Goal: Information Seeking & Learning: Learn about a topic

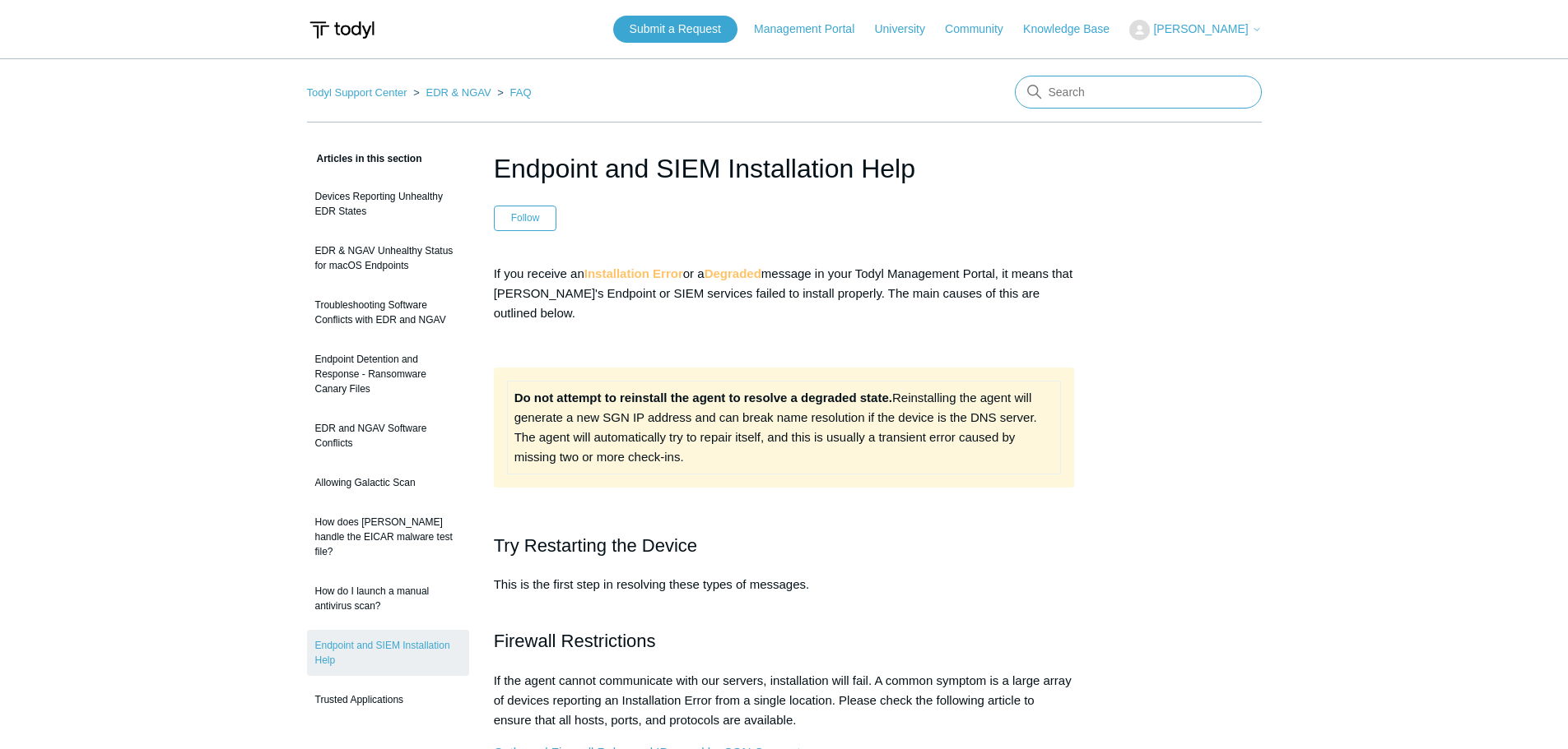
click at [1179, 95] on input "Search" at bounding box center [1138, 92] width 247 height 33
type input "SGN connect"
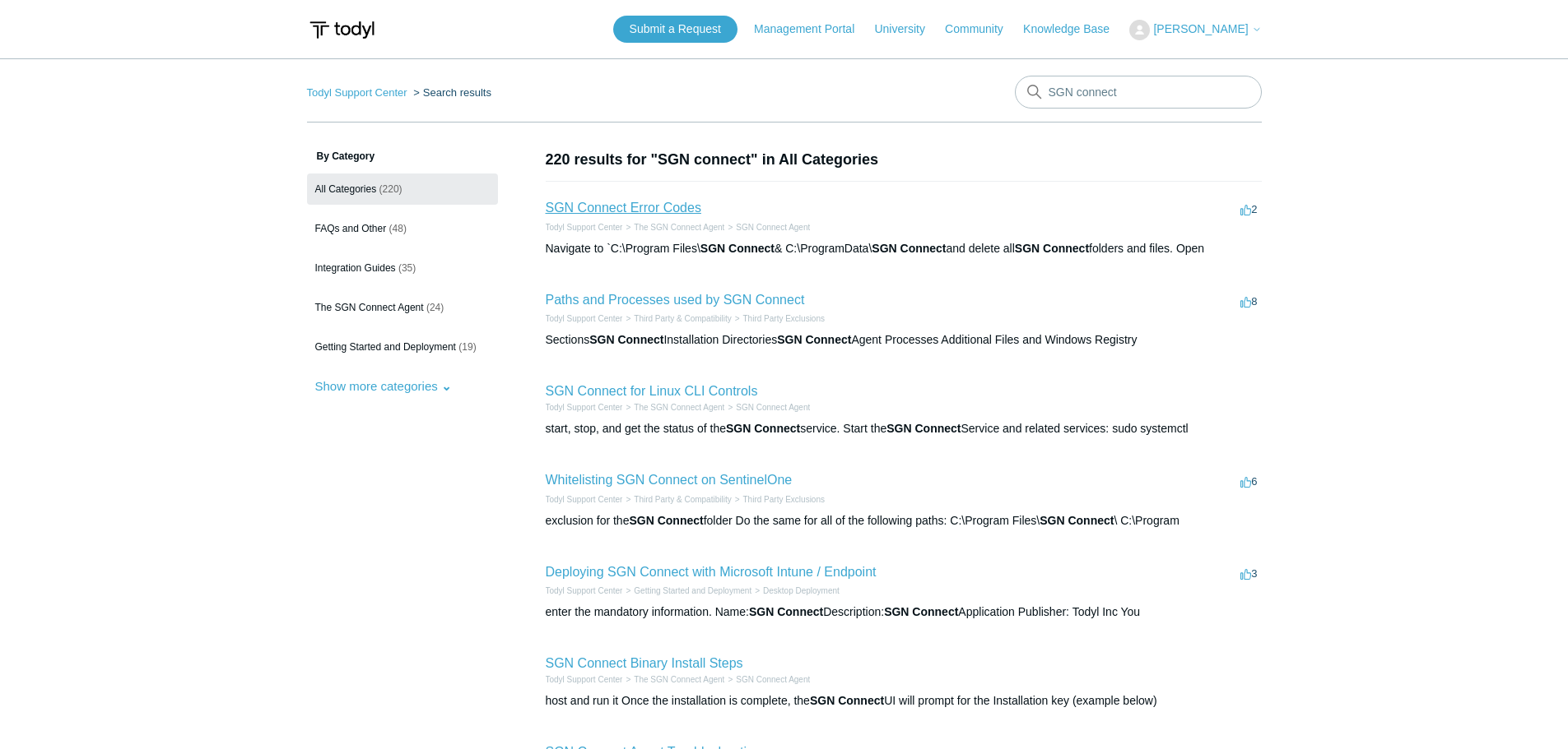
click at [657, 204] on link "SGN Connect Error Codes" at bounding box center [623, 208] width 155 height 14
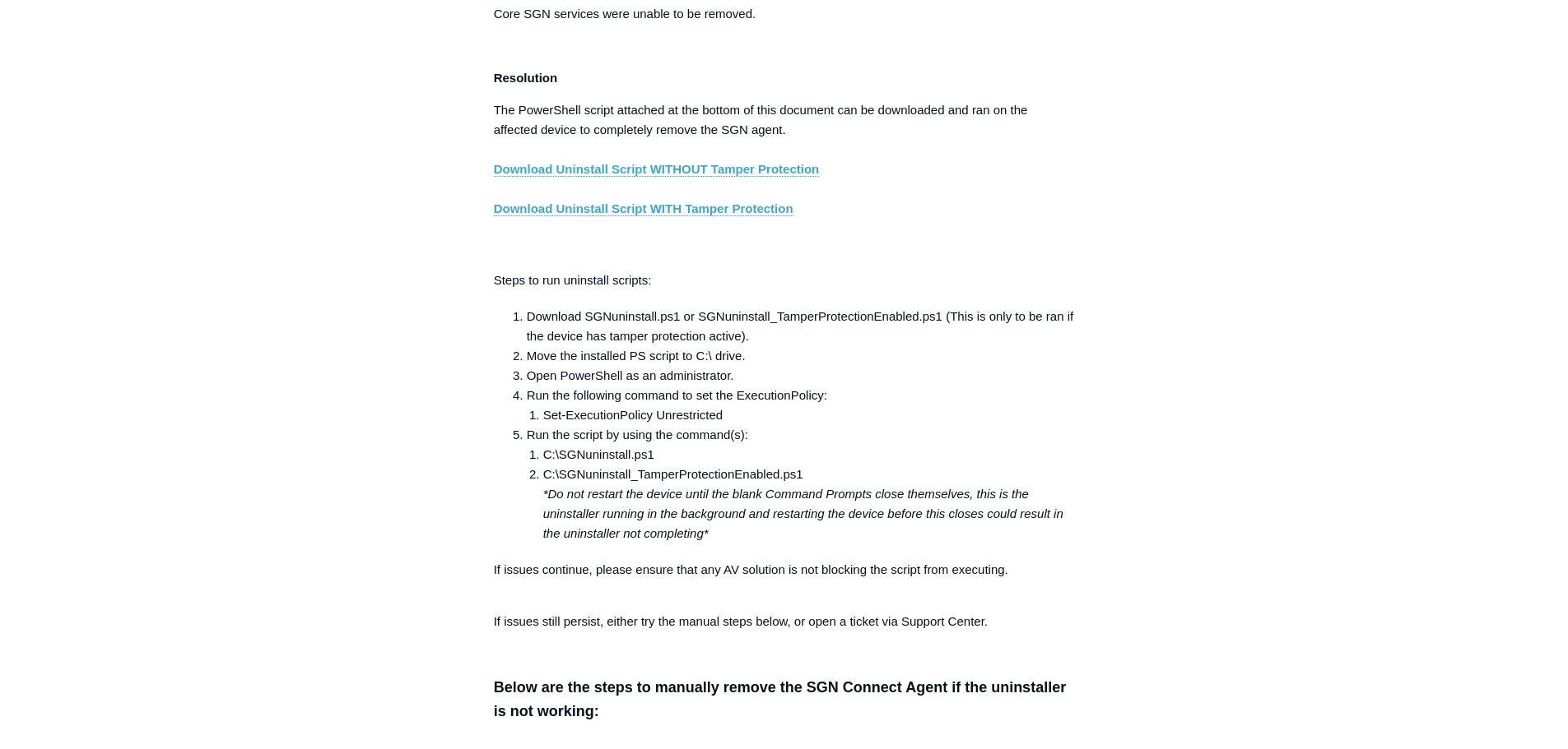
scroll to position [3085, 0]
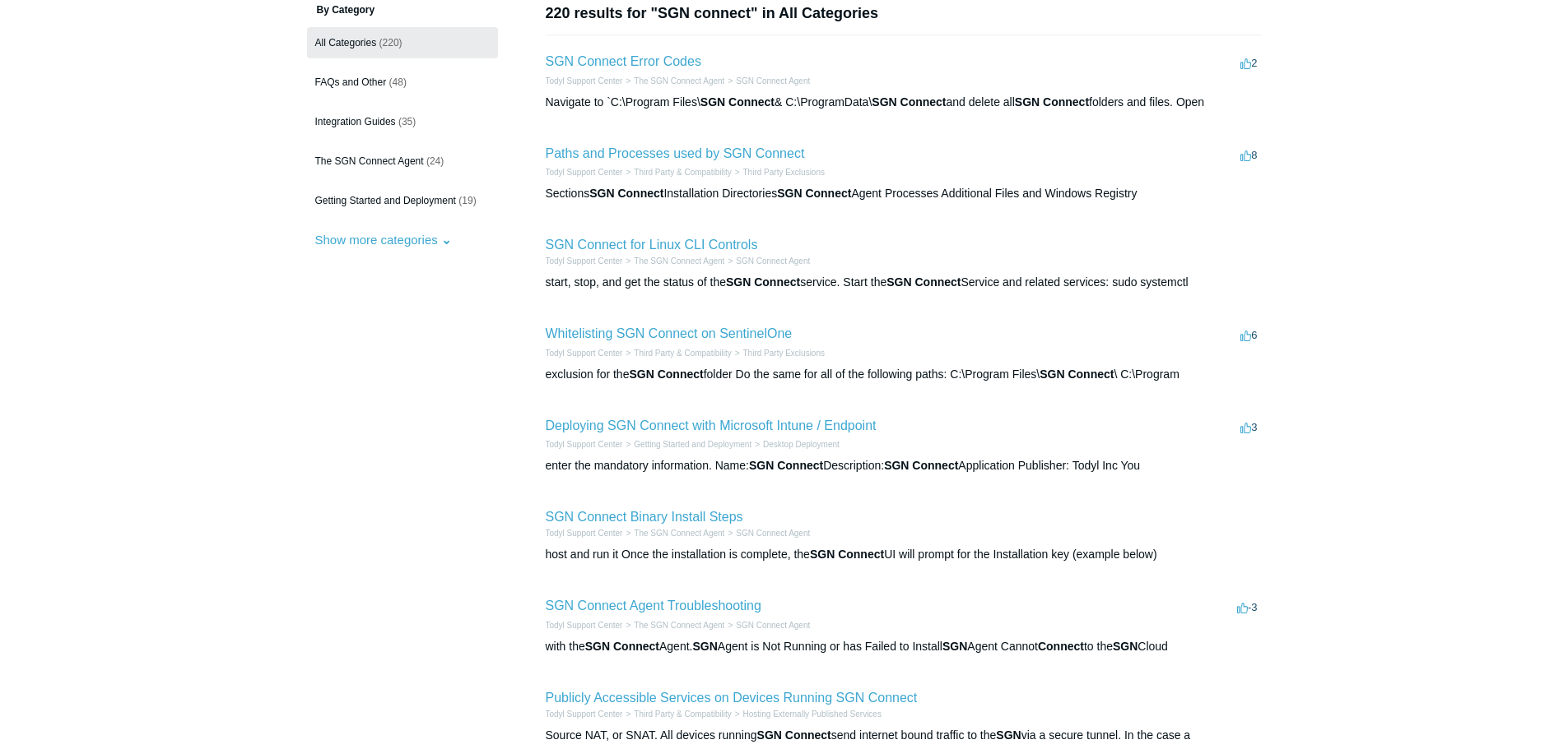
scroll to position [164, 0]
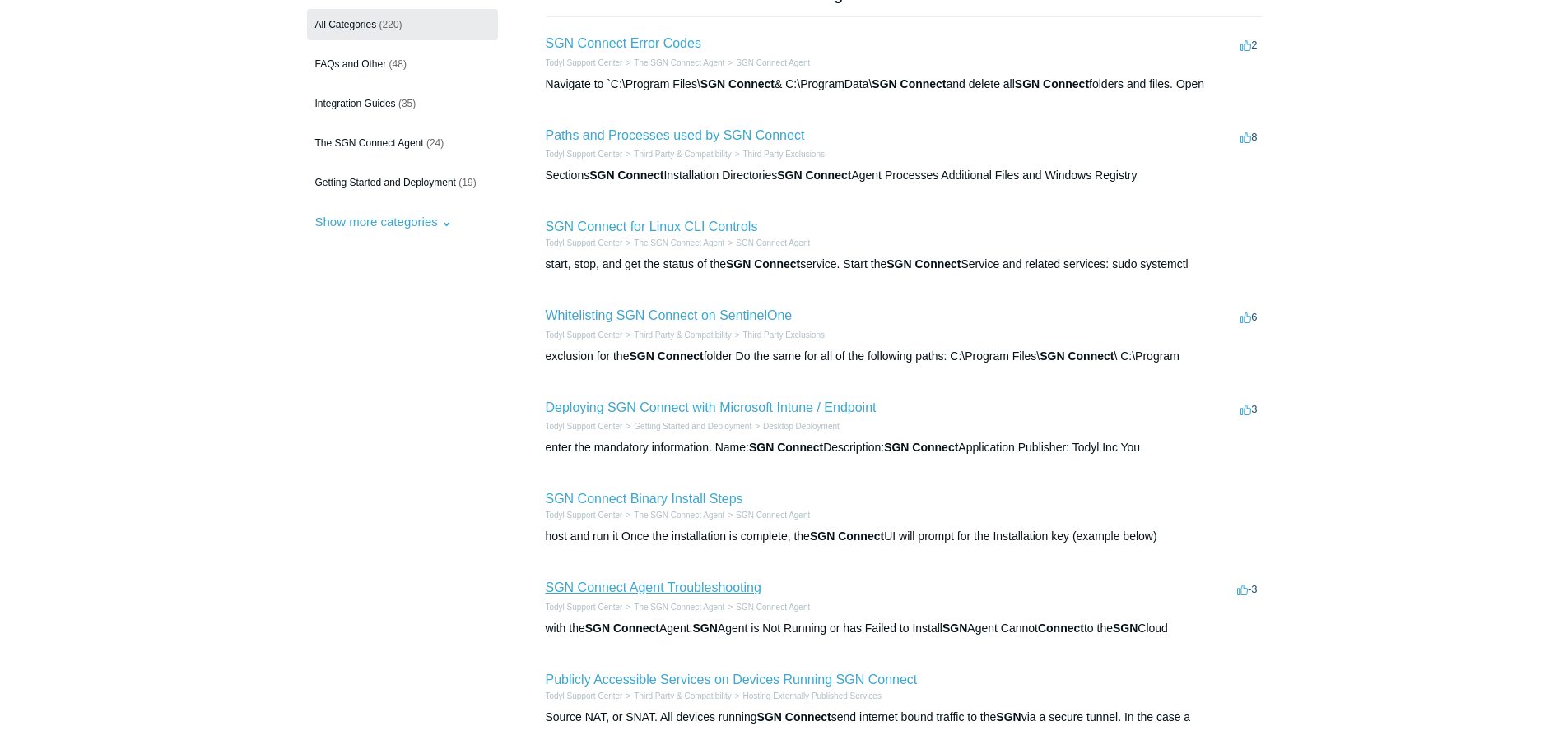
click at [704, 588] on link "SGN Connect Agent Troubleshooting" at bounding box center [653, 588] width 216 height 14
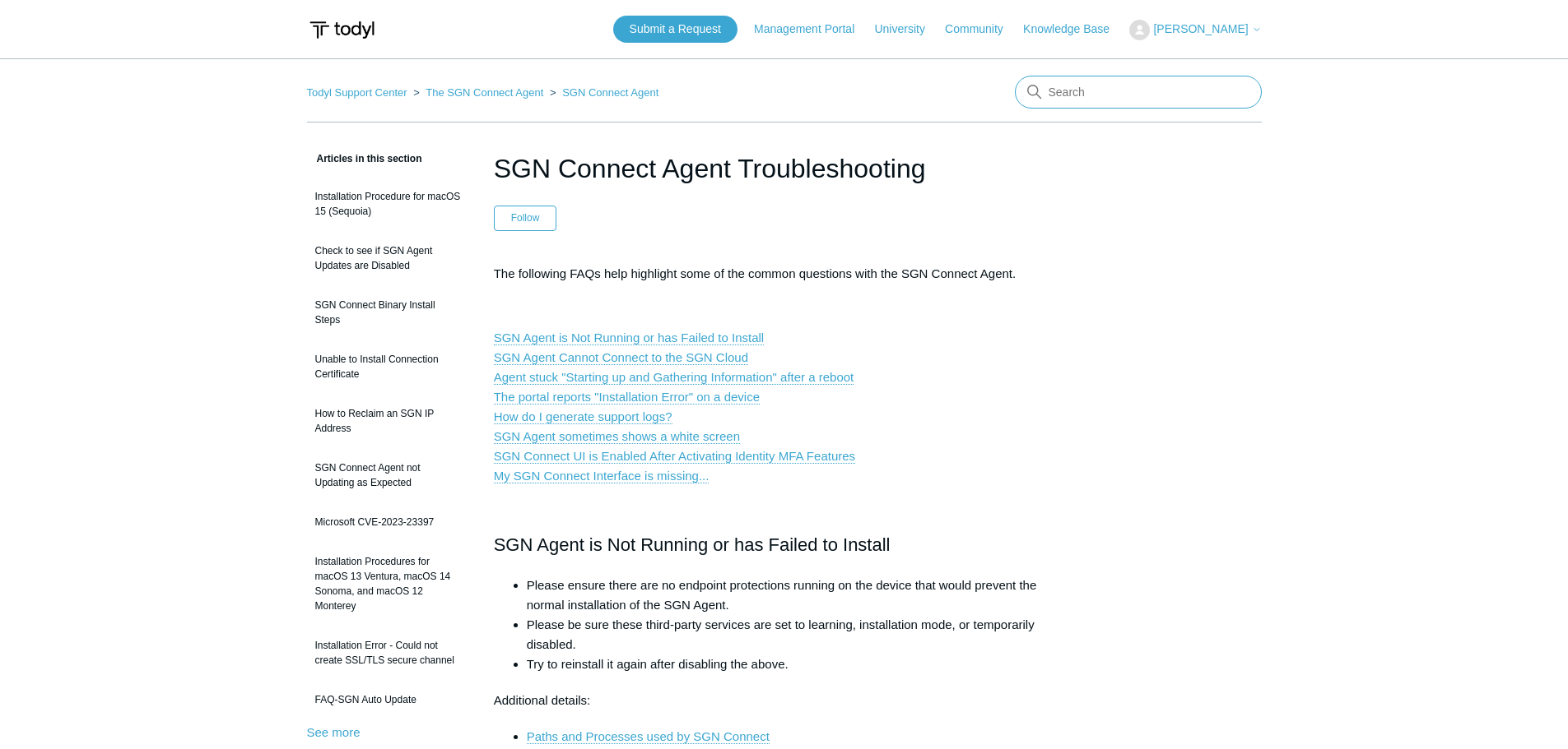
click at [1113, 98] on input "Search" at bounding box center [1138, 92] width 247 height 33
type input "SGN Connect Installation"
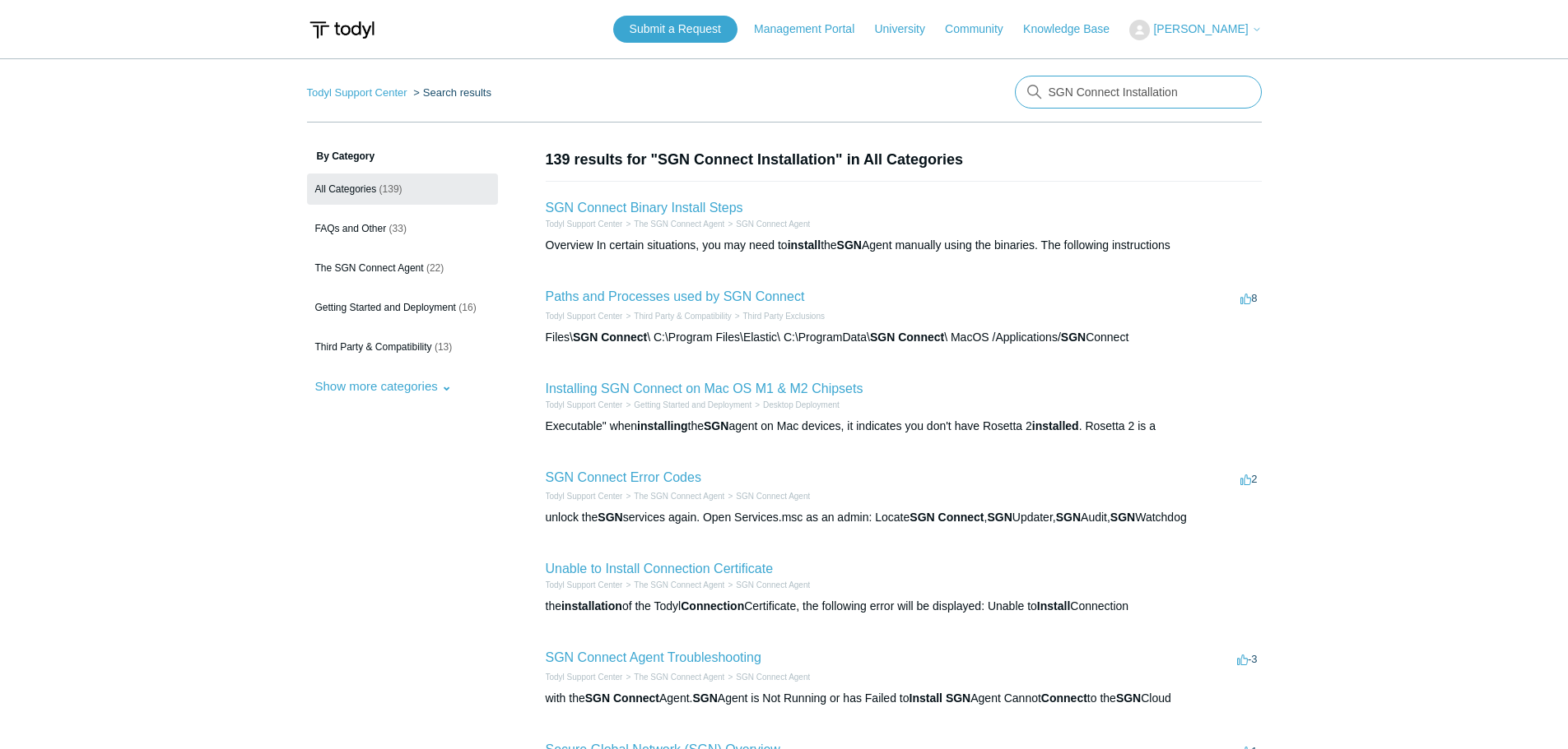
click at [1180, 105] on input "SGN Connect Installation" at bounding box center [1138, 92] width 247 height 33
click at [775, 292] on link "Paths and Processes used by SGN Connect" at bounding box center [675, 297] width 259 height 14
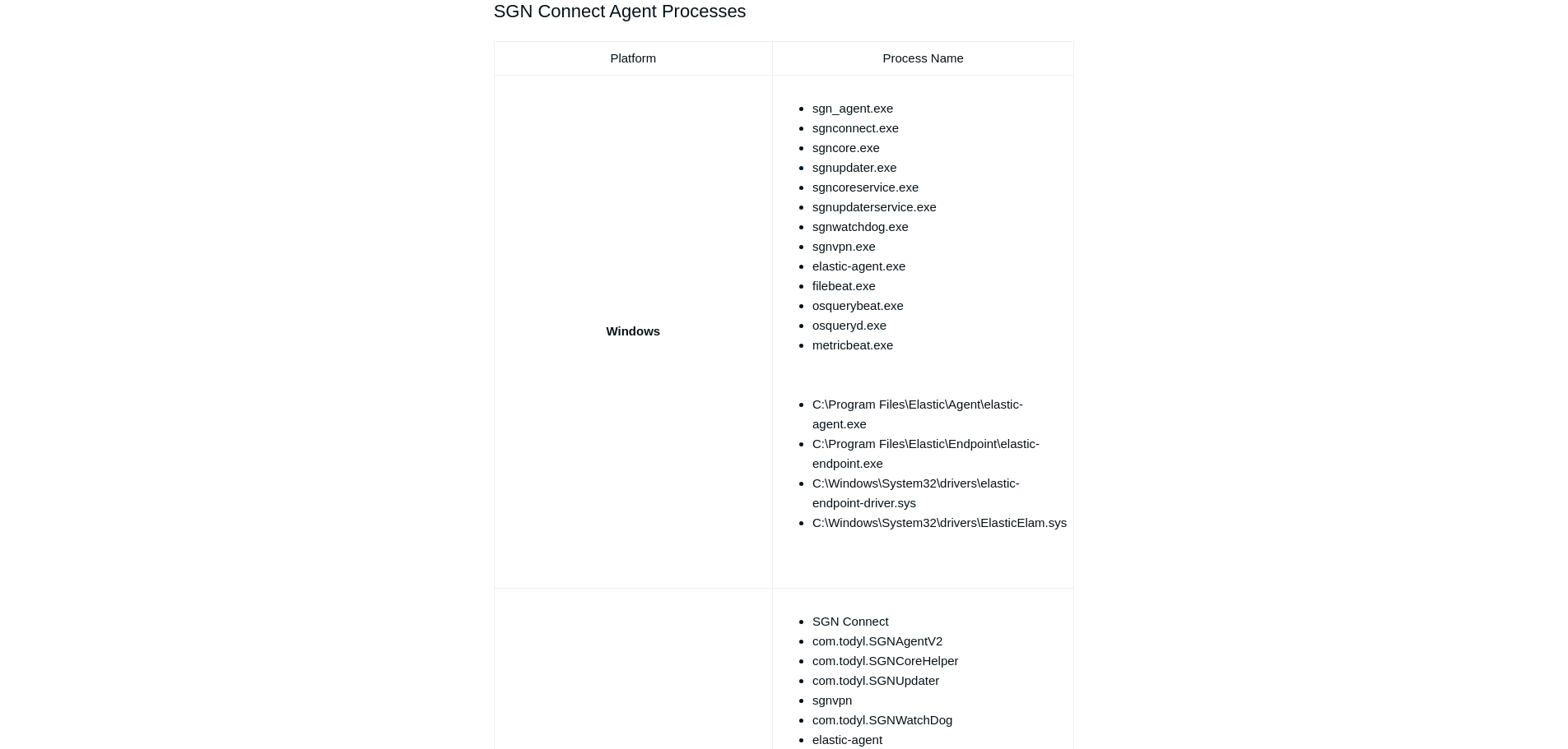
scroll to position [658, 0]
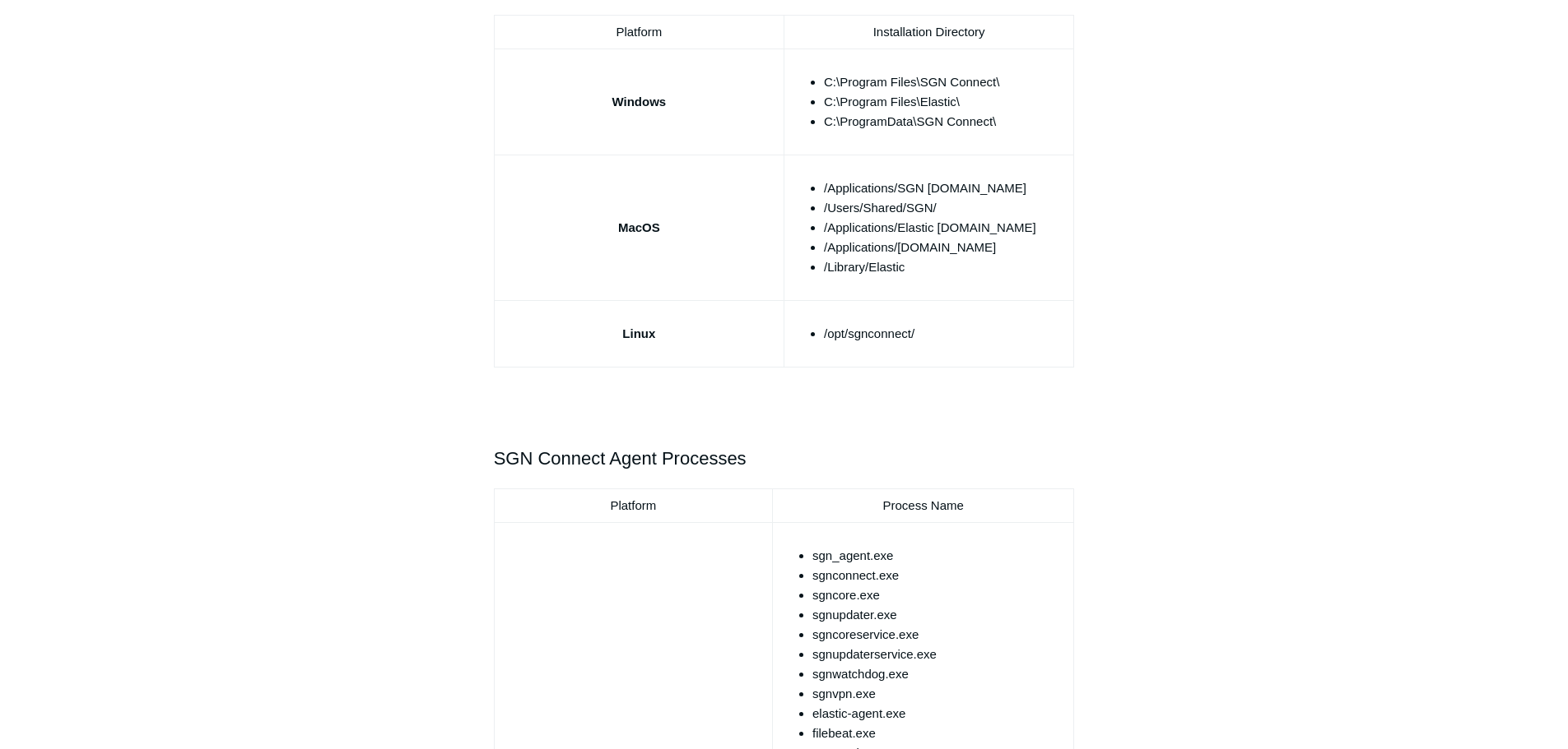
drag, startPoint x: 790, startPoint y: 286, endPoint x: 496, endPoint y: 312, distance: 295.1
click at [496, 312] on td "Linux" at bounding box center [639, 334] width 290 height 66
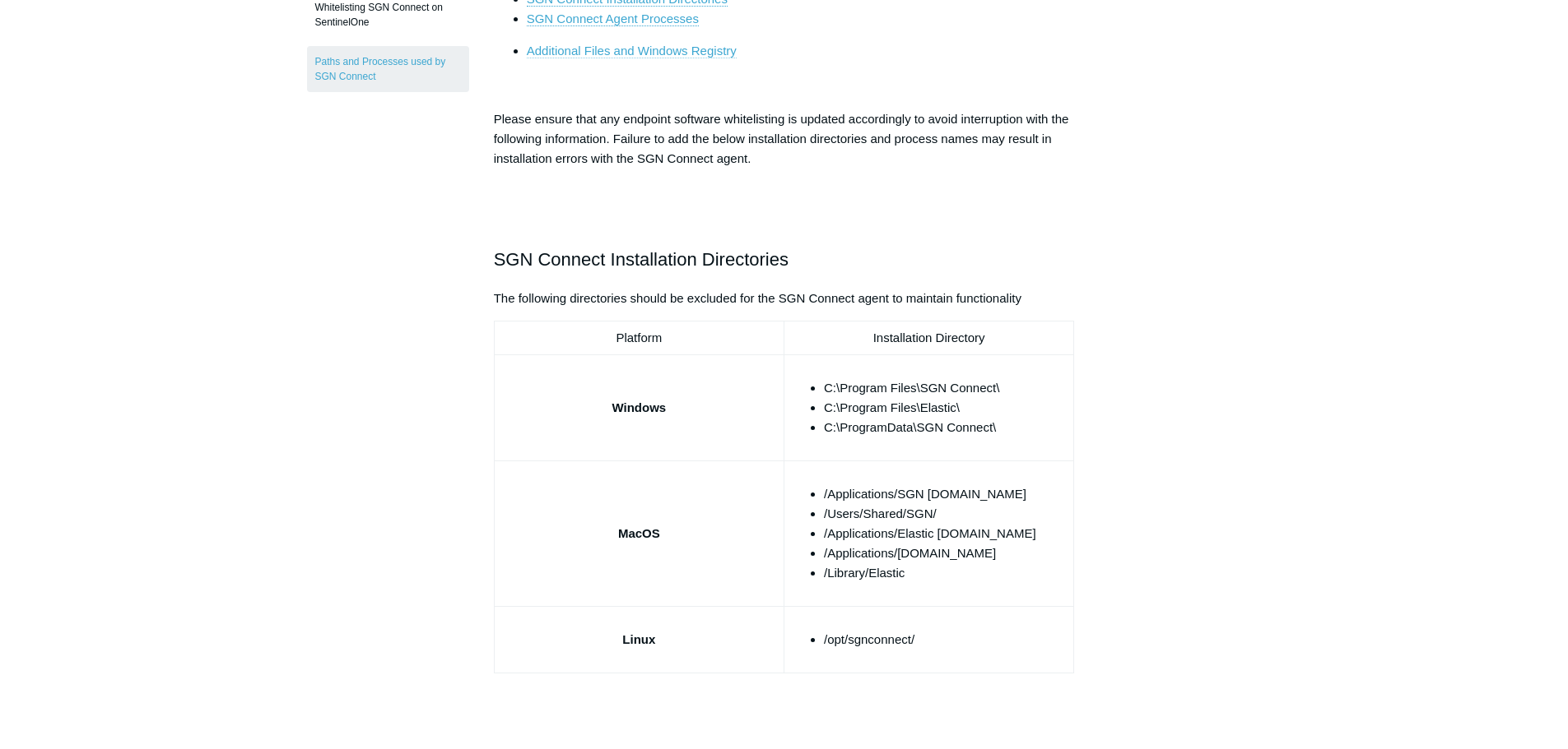
scroll to position [329, 0]
